Goal: Task Accomplishment & Management: Use online tool/utility

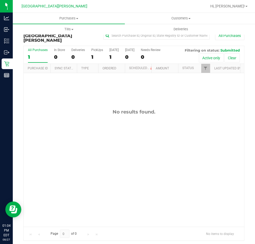
click at [14, 62] on div "Purchase Fulfillment: [GEOGRAPHIC_DATA][PERSON_NAME] All Purchases All Purchase…" at bounding box center [134, 134] width 242 height 223
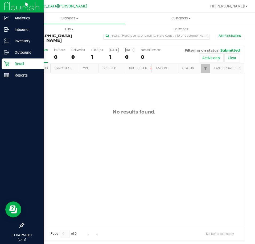
click at [5, 64] on icon at bounding box center [6, 63] width 5 height 5
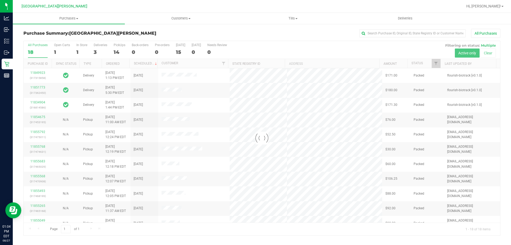
click at [84, 51] on div at bounding box center [262, 138] width 477 height 194
click at [78, 52] on div at bounding box center [262, 138] width 477 height 194
click at [78, 52] on div "1" at bounding box center [81, 52] width 11 height 6
click at [0, 0] on input "In Store 1" at bounding box center [0, 0] width 0 height 0
click at [78, 52] on div at bounding box center [262, 138] width 477 height 194
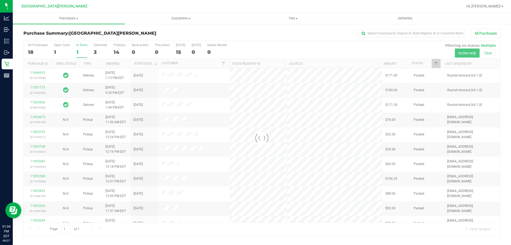
click at [79, 49] on div at bounding box center [262, 138] width 477 height 194
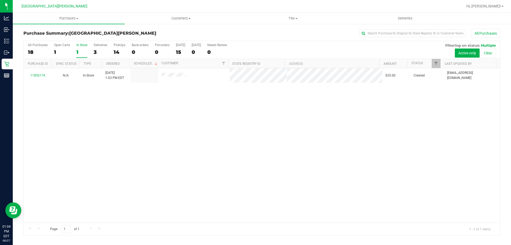
click at [79, 49] on div "1" at bounding box center [81, 52] width 11 height 6
click at [0, 0] on input "In Store 1" at bounding box center [0, 0] width 0 height 0
click at [34, 78] on div at bounding box center [262, 138] width 477 height 194
click at [38, 75] on div at bounding box center [262, 138] width 477 height 194
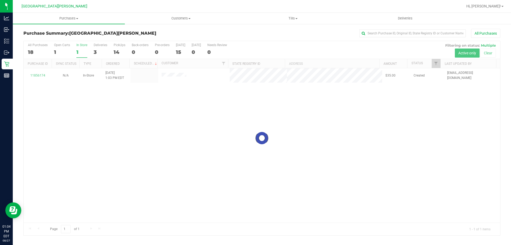
click at [38, 75] on div at bounding box center [262, 138] width 477 height 194
click at [38, 75] on link "11856174" at bounding box center [37, 75] width 15 height 4
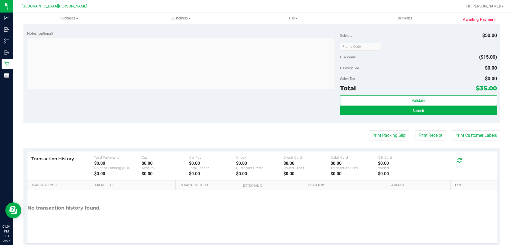
scroll to position [187, 0]
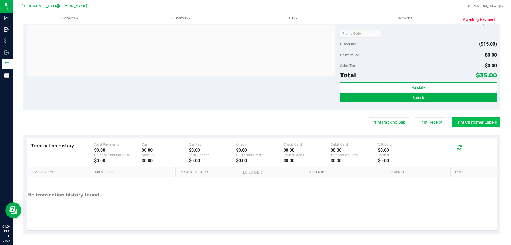
click at [460, 120] on button "Print Customer Labels" at bounding box center [476, 122] width 48 height 10
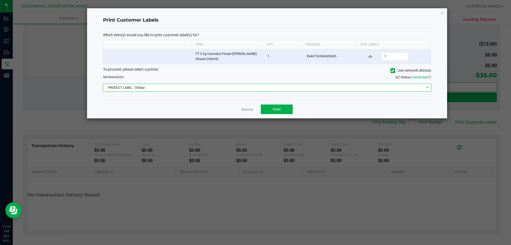
click at [213, 87] on span "PRODUCT LABEL - 300dpi" at bounding box center [263, 87] width 321 height 7
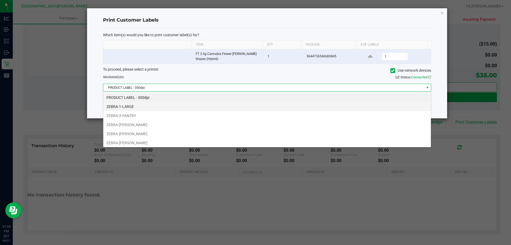
scroll to position [8, 328]
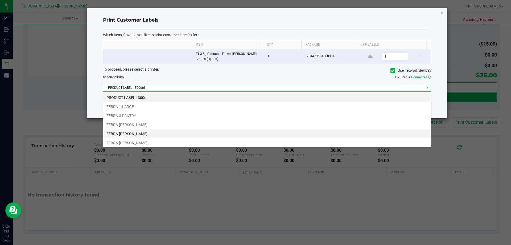
click at [134, 134] on li "ZEBRA-[PERSON_NAME]" at bounding box center [267, 133] width 328 height 9
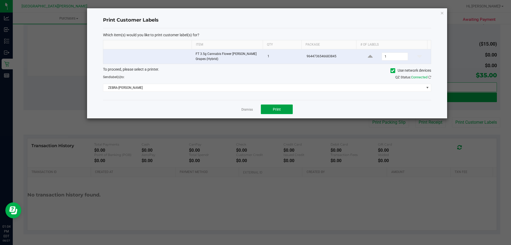
click at [277, 111] on span "Print" at bounding box center [277, 109] width 8 height 4
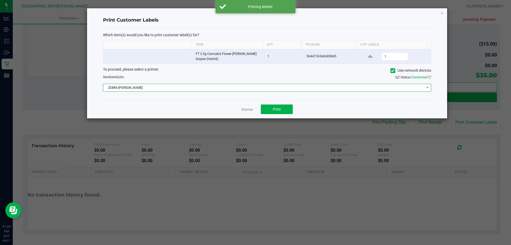
click at [246, 88] on span "ZEBRA-[PERSON_NAME]" at bounding box center [263, 87] width 321 height 7
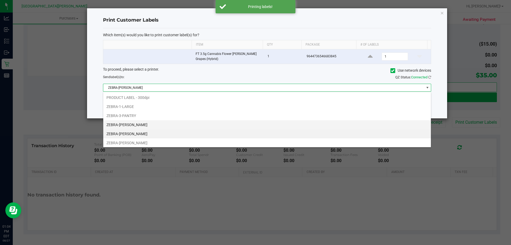
click at [164, 127] on li "ZEBRA-[PERSON_NAME]" at bounding box center [267, 124] width 328 height 9
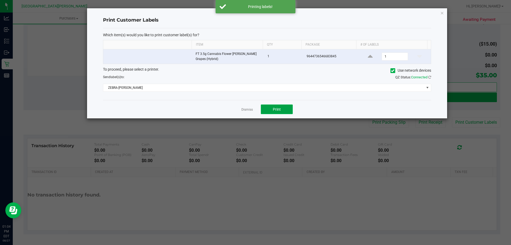
click at [275, 108] on span "Print" at bounding box center [277, 109] width 8 height 4
click at [248, 108] on link "Dismiss" at bounding box center [247, 109] width 11 height 5
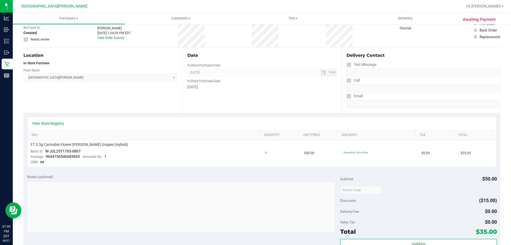
scroll to position [107, 0]
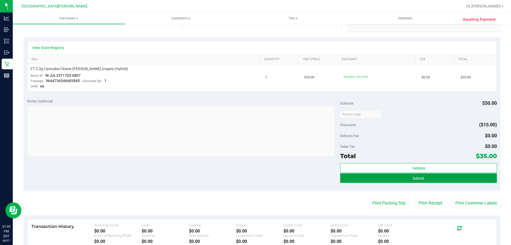
click at [458, 179] on button "Submit" at bounding box center [418, 178] width 157 height 10
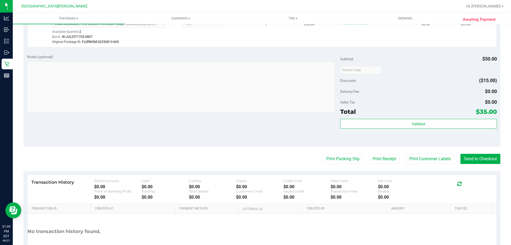
scroll to position [160, 0]
click at [428, 160] on button "Print Customer Labels" at bounding box center [430, 158] width 48 height 10
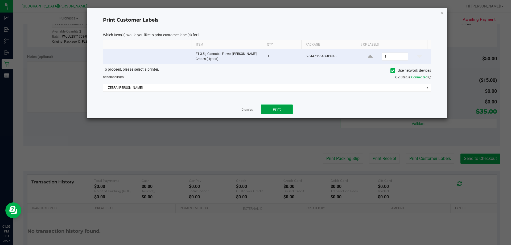
click at [287, 110] on button "Print" at bounding box center [277, 109] width 32 height 10
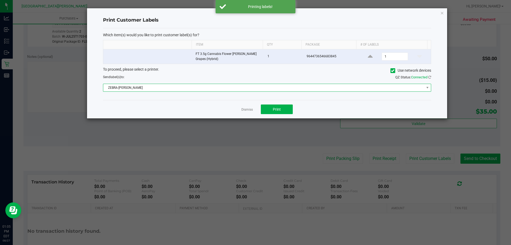
click at [249, 87] on span "ZEBRA-[PERSON_NAME]" at bounding box center [263, 87] width 321 height 7
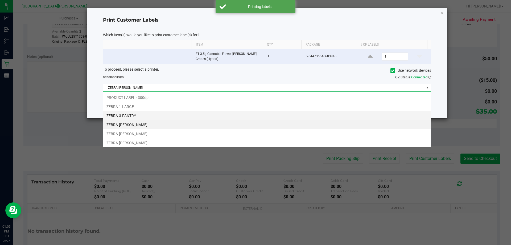
scroll to position [8, 328]
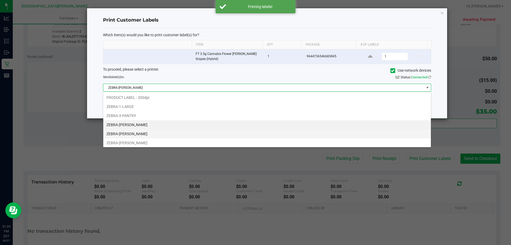
click at [126, 134] on li "ZEBRA-[PERSON_NAME]" at bounding box center [267, 133] width 328 height 9
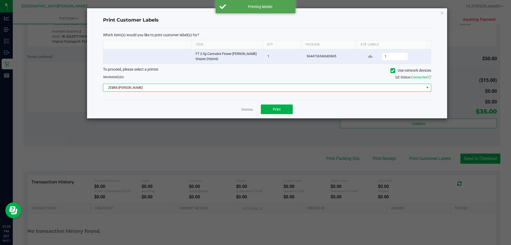
click at [294, 108] on div "Dismiss Print" at bounding box center [267, 109] width 328 height 18
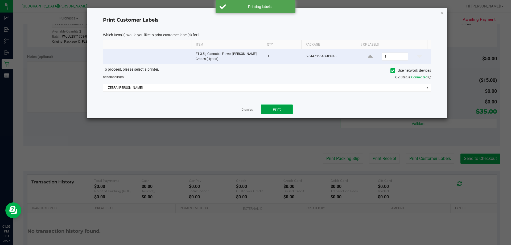
click at [283, 109] on button "Print" at bounding box center [277, 109] width 32 height 10
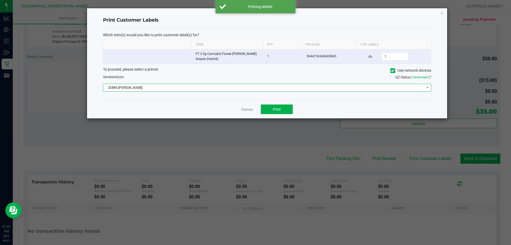
click at [267, 88] on span "ZEBRA-[PERSON_NAME]" at bounding box center [263, 87] width 321 height 7
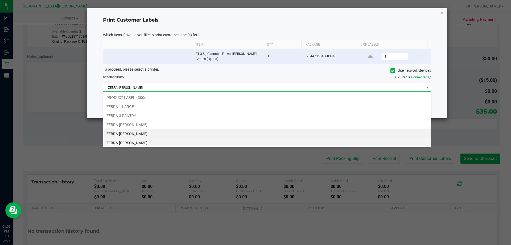
click at [136, 143] on li "ZEBRA-[PERSON_NAME]" at bounding box center [267, 142] width 328 height 9
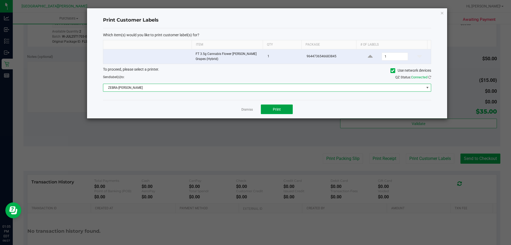
click at [286, 109] on button "Print" at bounding box center [277, 109] width 32 height 10
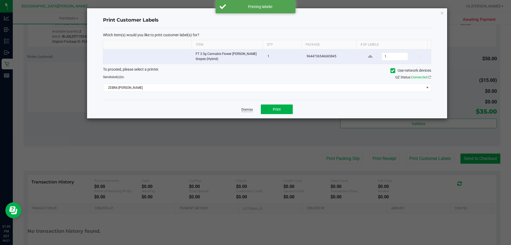
click at [244, 110] on link "Dismiss" at bounding box center [247, 109] width 11 height 5
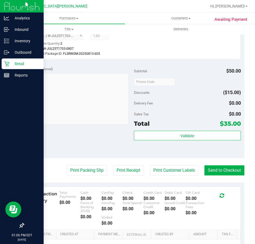
click at [13, 62] on p "Retail" at bounding box center [25, 64] width 32 height 6
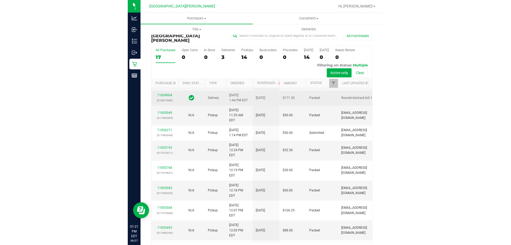
scroll to position [53, 0]
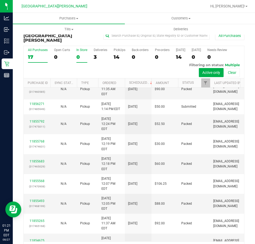
click at [81, 46] on div "All Purchases 17 Open Carts 0 In Store 0 Deliveries 3 PickUps 14 Back-orders 0 …" at bounding box center [134, 48] width 220 height 4
click at [80, 54] on div "0" at bounding box center [81, 57] width 11 height 6
click at [0, 0] on input "In Store 0" at bounding box center [0, 0] width 0 height 0
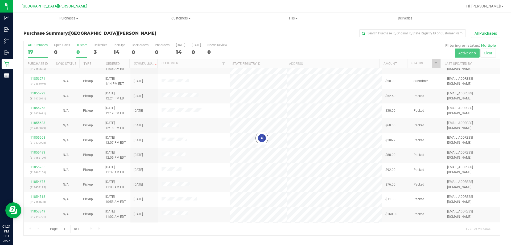
scroll to position [0, 0]
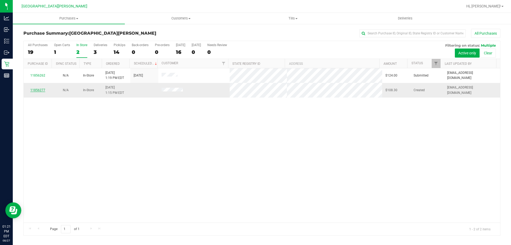
click at [36, 90] on link "11856277" at bounding box center [37, 90] width 15 height 4
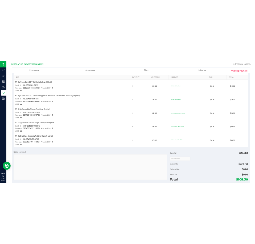
scroll to position [240, 0]
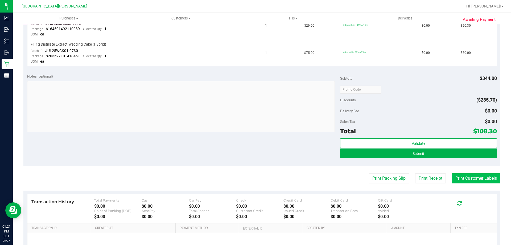
click at [470, 174] on button "Print Customer Labels" at bounding box center [476, 178] width 48 height 10
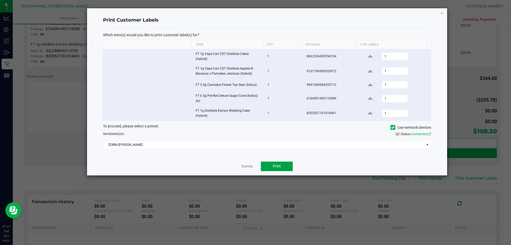
click at [282, 164] on button "Print" at bounding box center [277, 166] width 32 height 10
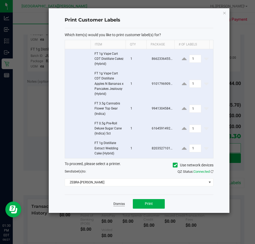
click at [119, 205] on link "Dismiss" at bounding box center [118, 204] width 11 height 5
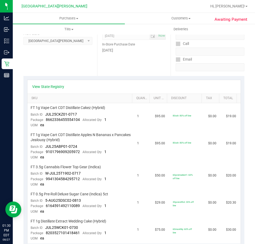
scroll to position [0, 0]
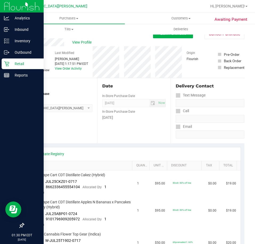
click at [8, 66] on icon at bounding box center [6, 64] width 5 height 5
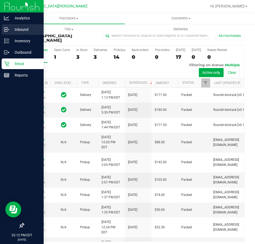
click at [9, 29] on p "Inbound" at bounding box center [25, 29] width 32 height 6
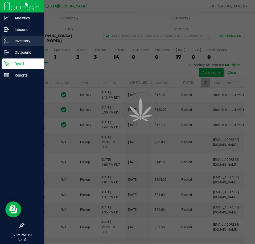
click at [10, 40] on p "Inventory" at bounding box center [25, 41] width 32 height 6
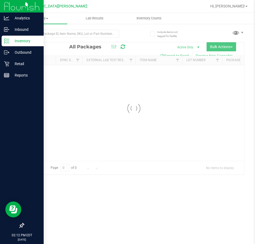
click at [12, 42] on p "Inventory" at bounding box center [25, 41] width 32 height 6
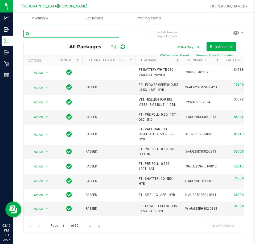
click at [87, 30] on input "text" at bounding box center [71, 34] width 96 height 8
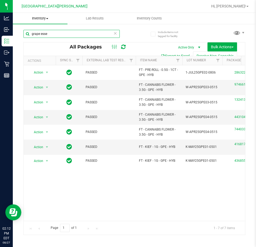
type input "grape esse"
